Goal: Transaction & Acquisition: Purchase product/service

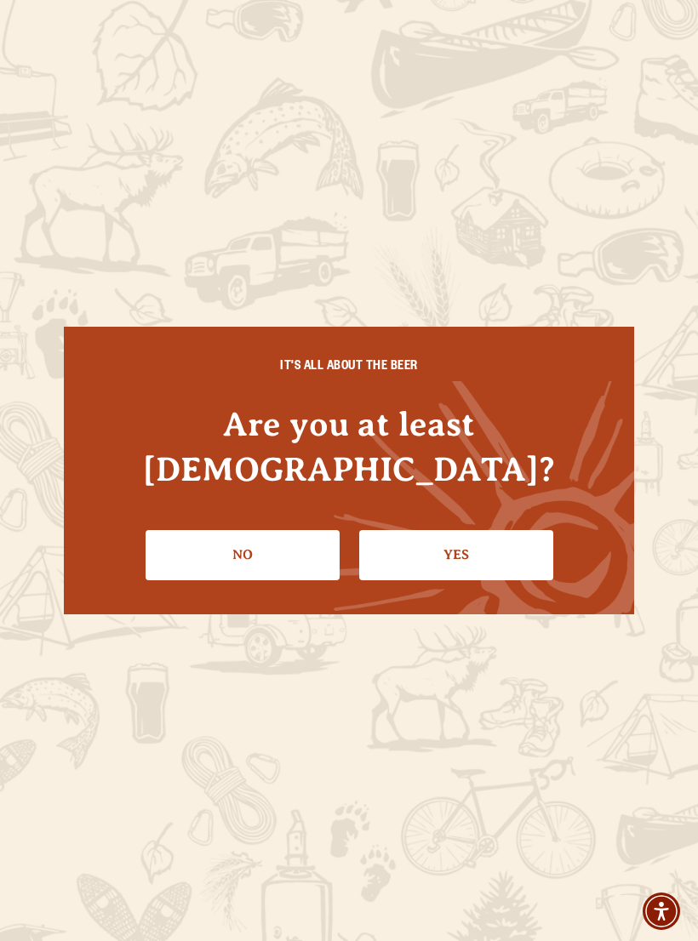
click at [487, 534] on link "Yes" at bounding box center [456, 554] width 194 height 49
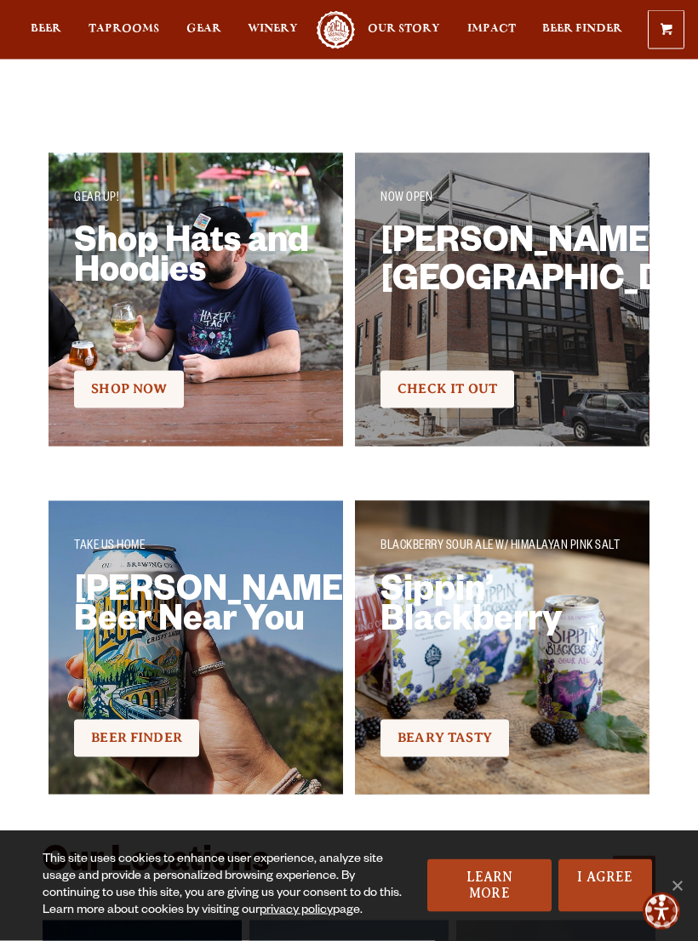
scroll to position [2664, 0]
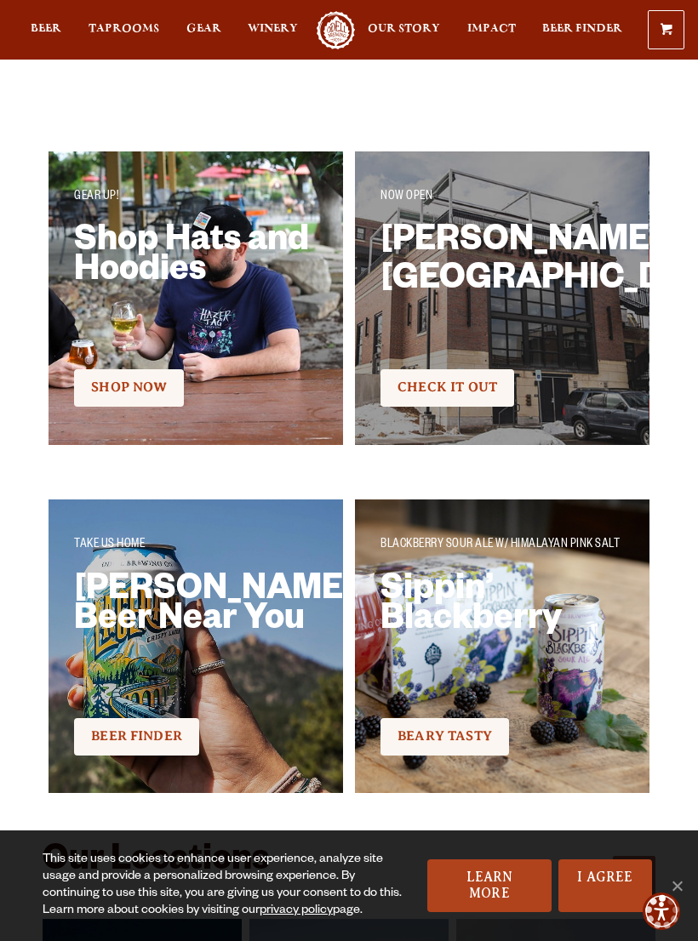
click at [151, 710] on body "0 Shopping Cart No products in the cart. Beer Taprooms Gear Winery Our Story Im…" at bounding box center [349, 152] width 698 height 5632
click at [153, 703] on body "0 Shopping Cart No products in the cart. Beer Taprooms Gear Winery Our Story Im…" at bounding box center [349, 152] width 698 height 5632
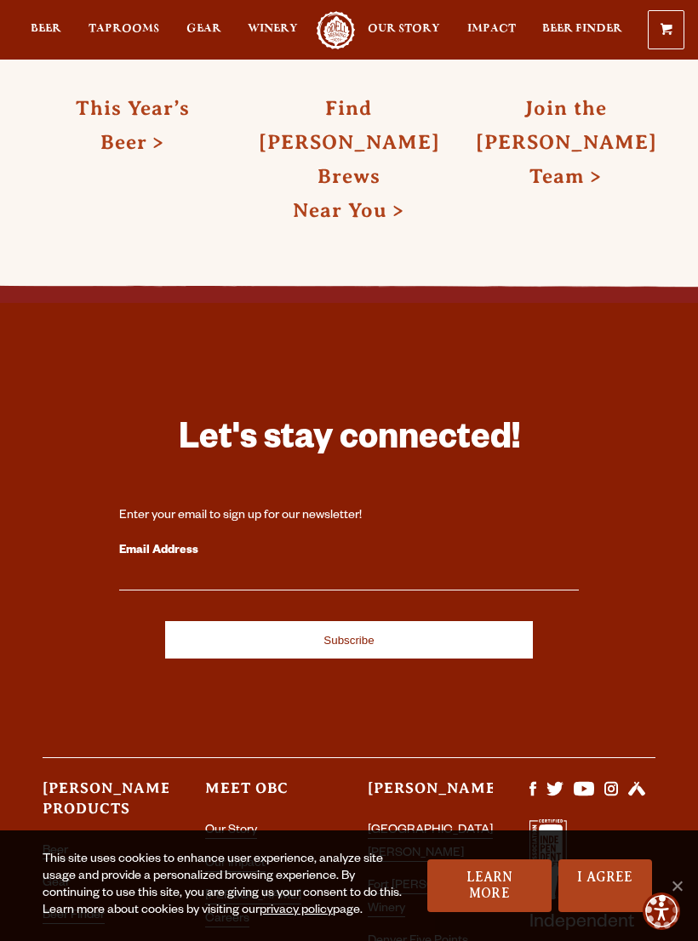
scroll to position [4507, 0]
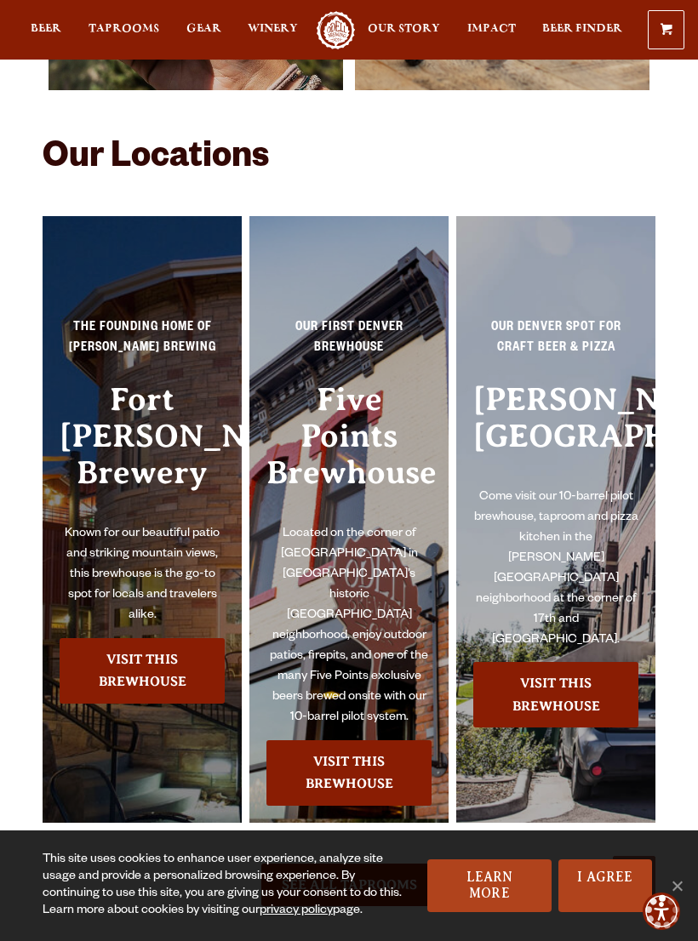
scroll to position [3366, 0]
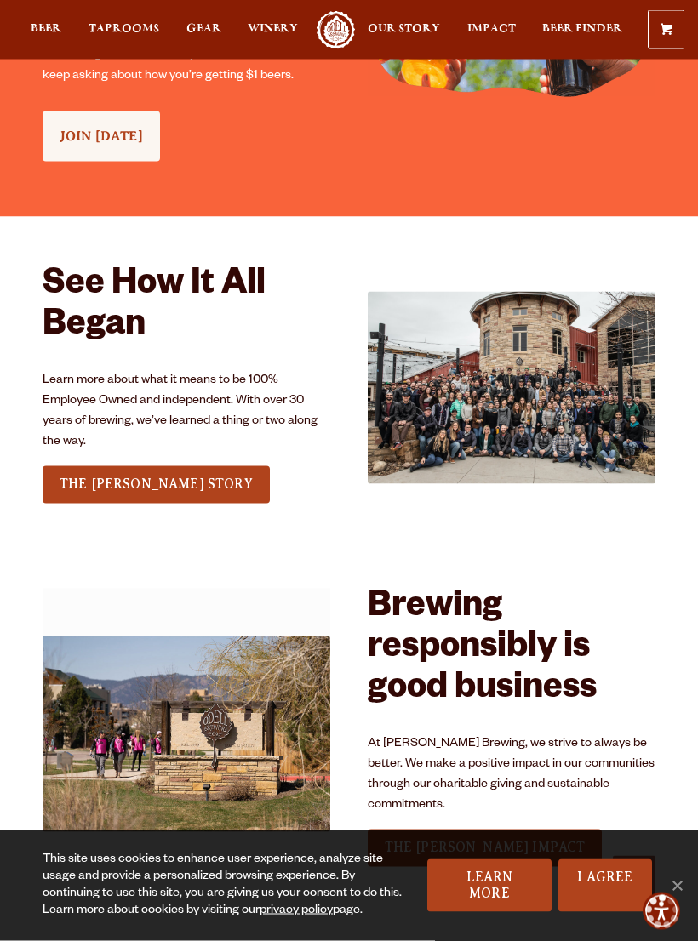
scroll to position [1815, 0]
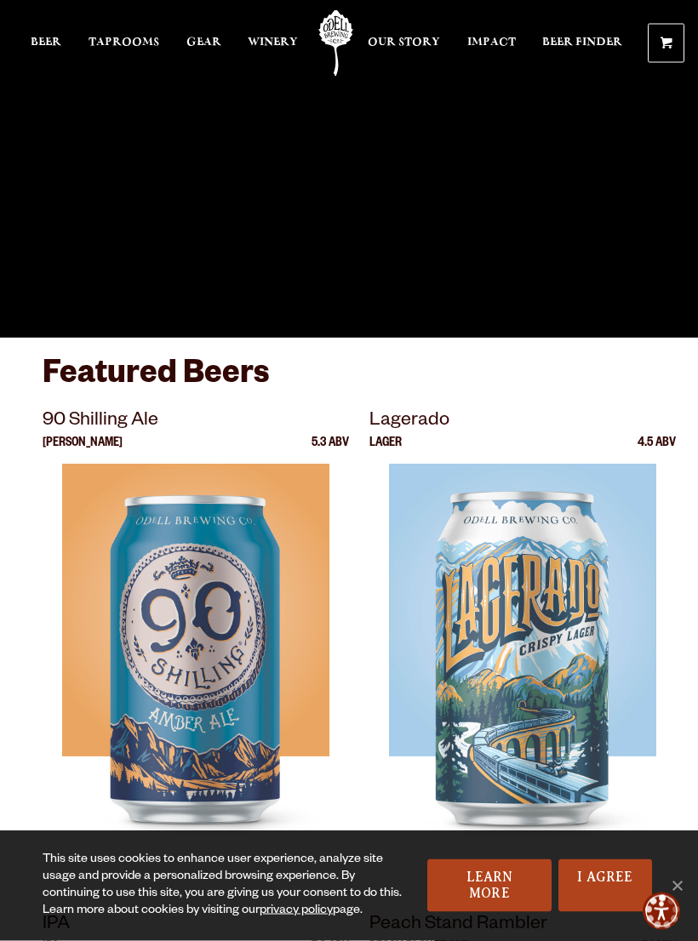
scroll to position [0, 0]
